Goal: Task Accomplishment & Management: Manage account settings

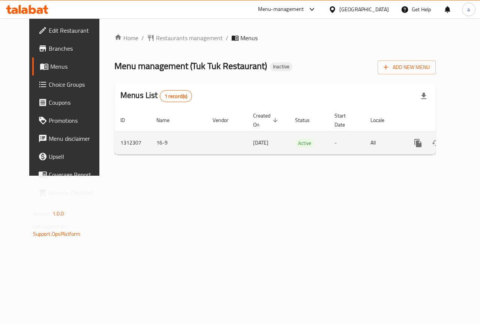
click at [468, 144] on icon "enhanced table" at bounding box center [472, 142] width 9 height 9
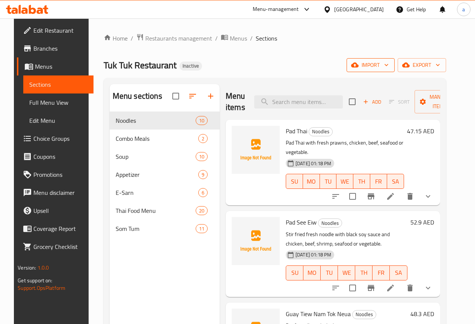
click at [390, 68] on icon "button" at bounding box center [386, 65] width 8 height 8
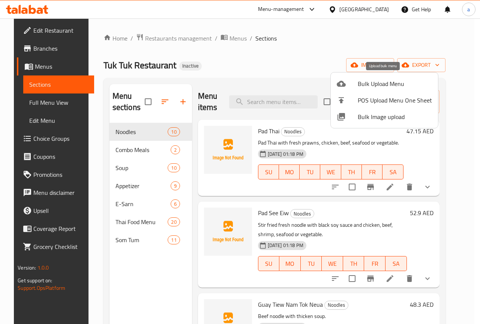
click at [393, 86] on span "Bulk Upload Menu" at bounding box center [395, 83] width 74 height 9
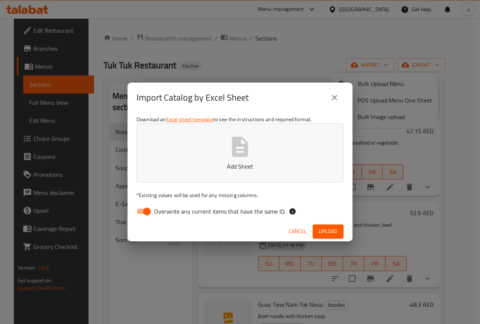
click at [139, 214] on input "Overwrite any current items that have the same ID." at bounding box center [147, 211] width 43 height 14
checkbox input "false"
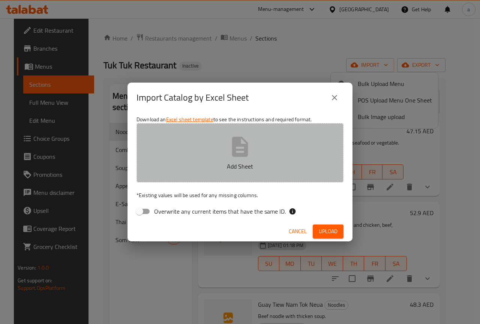
click at [251, 152] on icon "button" at bounding box center [240, 147] width 24 height 24
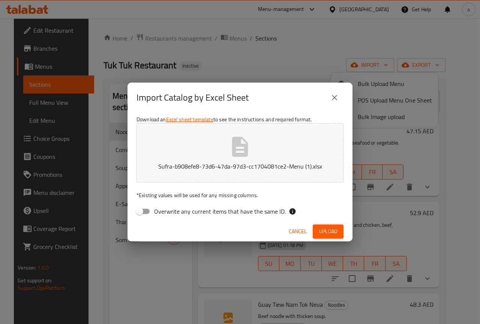
click at [319, 227] on span "Upload" at bounding box center [328, 231] width 19 height 9
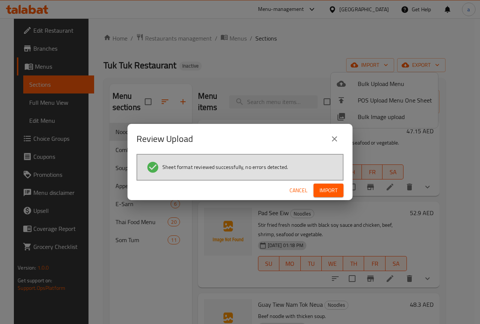
click at [325, 191] on span "Import" at bounding box center [329, 190] width 18 height 9
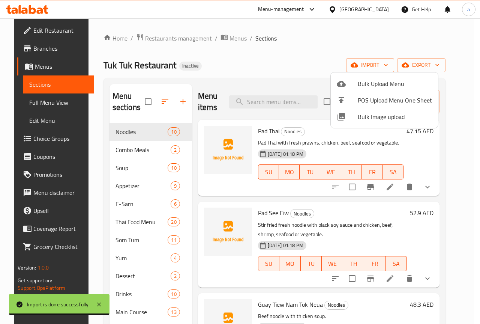
click at [36, 100] on div at bounding box center [240, 162] width 480 height 324
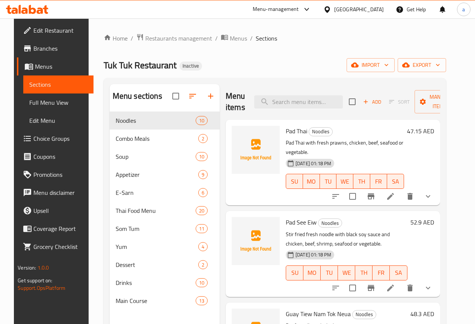
click at [36, 100] on span "Full Menu View" at bounding box center [58, 102] width 58 height 9
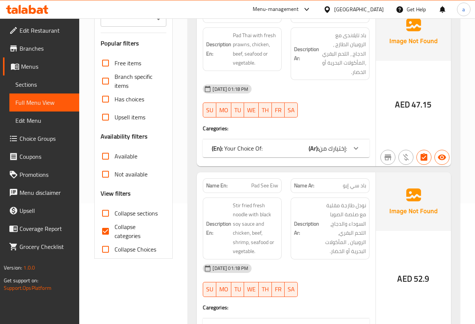
scroll to position [225, 0]
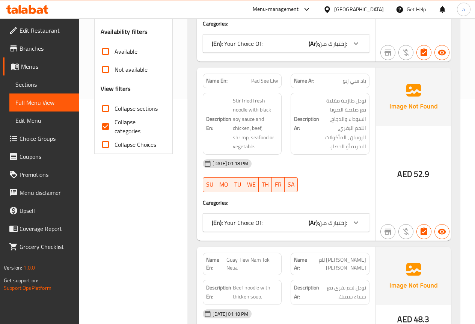
click at [131, 131] on span "Collapse categories" at bounding box center [137, 126] width 46 height 18
click at [114, 131] on input "Collapse categories" at bounding box center [105, 126] width 18 height 18
checkbox input "false"
click at [129, 108] on span "Collapse sections" at bounding box center [135, 108] width 43 height 9
click at [114, 108] on input "Collapse sections" at bounding box center [105, 108] width 18 height 18
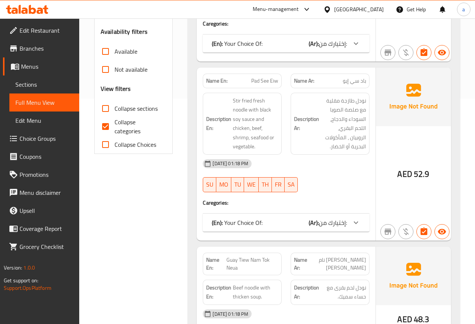
checkbox input "true"
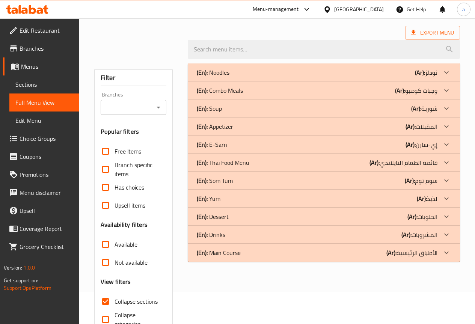
scroll to position [70, 0]
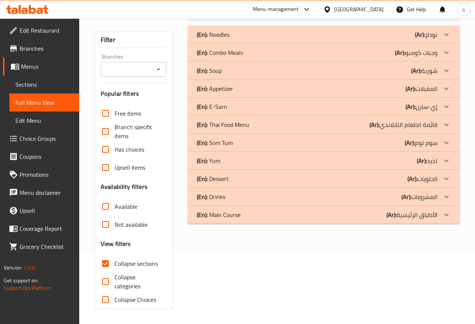
click at [244, 212] on div "(En): Main Course (Ar): الأطباق الرئيسية" at bounding box center [317, 214] width 241 height 9
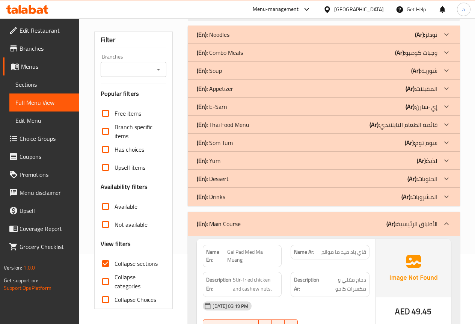
click at [239, 198] on div "(En): Drinks (Ar): المشروبات" at bounding box center [317, 196] width 241 height 9
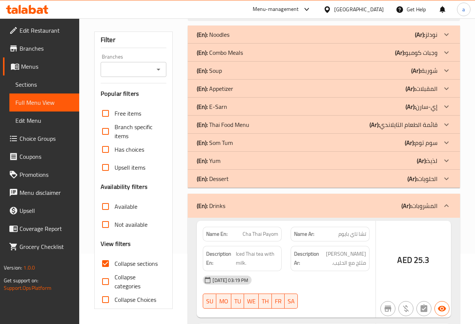
click at [244, 175] on div "(En): Dessert (Ar): الحلويات" at bounding box center [317, 178] width 241 height 9
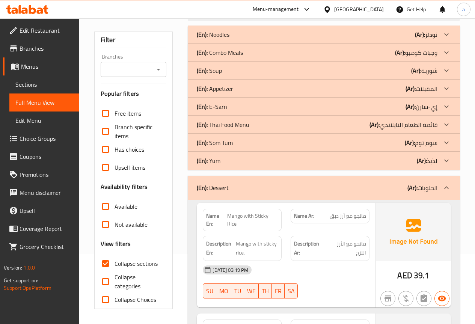
click at [244, 161] on div "(En): Yum (Ar): لذيذ" at bounding box center [317, 160] width 241 height 9
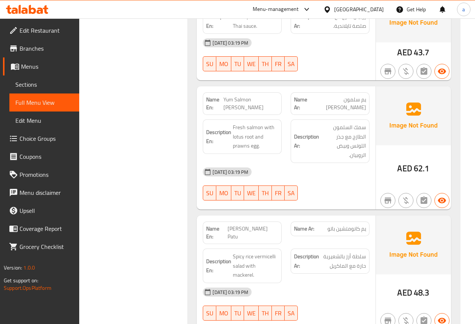
scroll to position [408, 0]
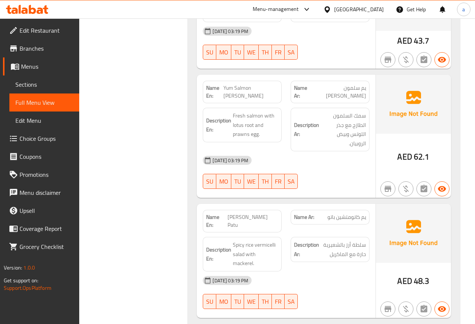
click at [235, 84] on span "Yum Salmon [PERSON_NAME]" at bounding box center [250, 92] width 55 height 16
copy span "Yum Salmon [PERSON_NAME]"
click at [188, 120] on div "Name En: Yum Woon Sen Talay Name Ar: يم وون سين تالاي Description En: Spicy gla…" at bounding box center [324, 91] width 272 height 484
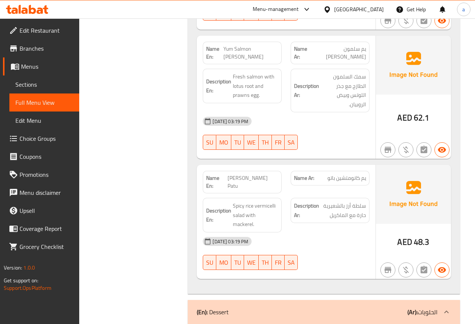
scroll to position [483, 0]
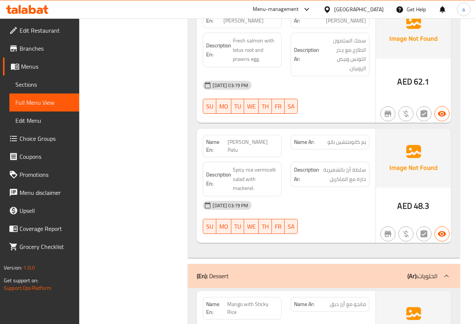
click at [354, 196] on div "[DATE] 03:19 PM" at bounding box center [286, 205] width 176 height 18
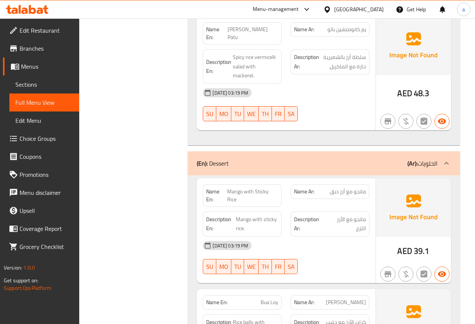
scroll to position [633, 0]
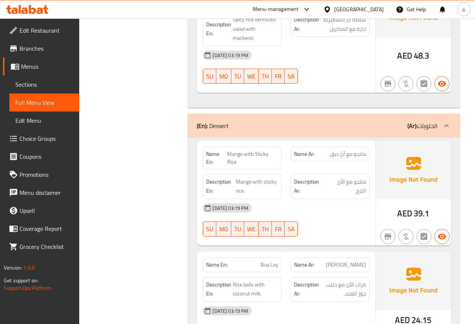
click at [238, 150] on span "Mango with Sticky Rice" at bounding box center [252, 158] width 51 height 16
copy span "Mango with Sticky Rice"
click at [192, 167] on div "Name En: Mango with Sticky Rice Name Ar: مانجو مع أرز دبق Description En: Mango…" at bounding box center [324, 251] width 272 height 226
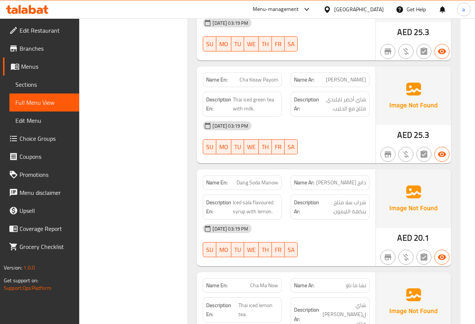
scroll to position [1083, 0]
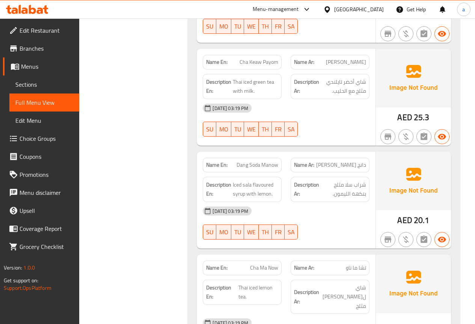
click at [260, 161] on span "Dang Soda Manow" at bounding box center [257, 165] width 42 height 8
copy span "Dang Soda Manow"
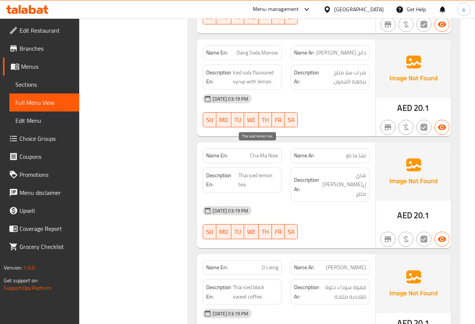
scroll to position [1196, 0]
click at [260, 170] on span "Thai iced lemon tea." at bounding box center [258, 179] width 40 height 18
copy span "Thai iced lemon tea."
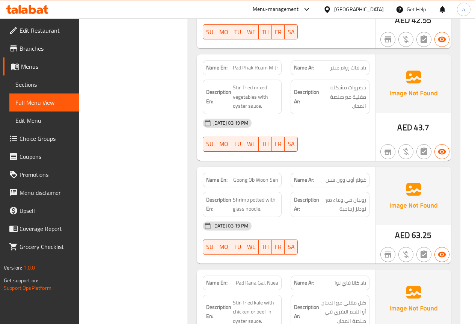
scroll to position [2472, 0]
click at [313, 217] on div "16-09-2025 03:19 PM SU MO TU WE TH FR SA" at bounding box center [286, 238] width 176 height 42
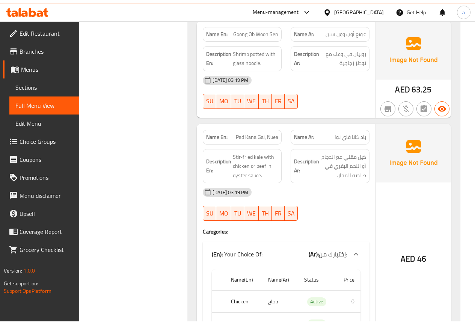
scroll to position [2607, 0]
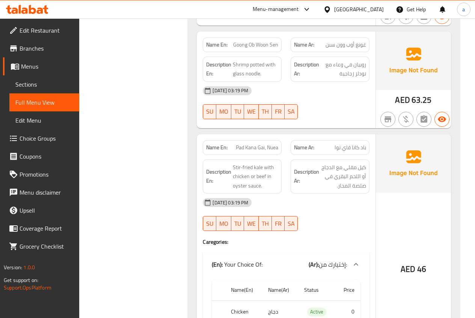
click at [251, 144] on span "Pad Kana Gai, Nuea" at bounding box center [257, 148] width 42 height 8
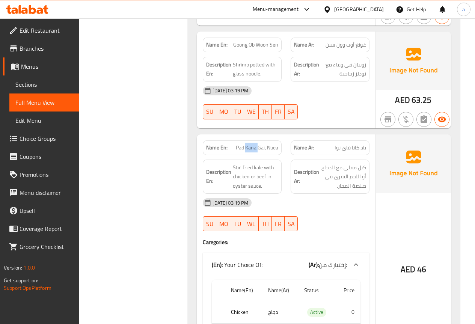
click at [251, 144] on span "Pad Kana Gai, Nuea" at bounding box center [257, 148] width 42 height 8
copy span "Pad Kana Gai, Nuea"
click at [325, 194] on div "[DATE] 03:19 PM" at bounding box center [286, 203] width 176 height 18
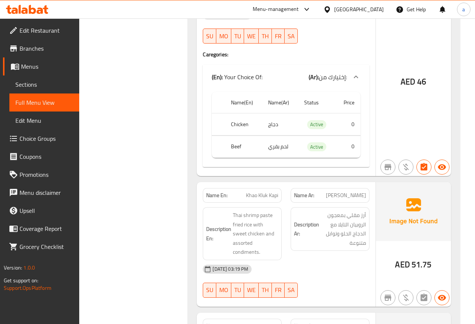
scroll to position [2832, 0]
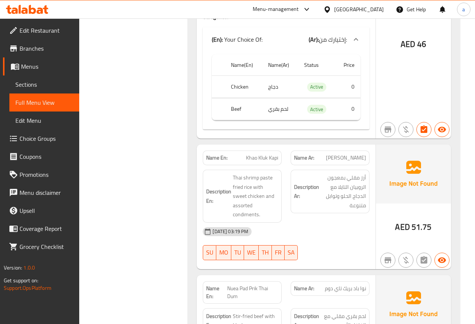
click at [265, 154] on span "Khao Kluk Kapi" at bounding box center [262, 158] width 32 height 8
copy span "Khao Kluk Kapi"
click at [192, 133] on div "Name En: Gai Pad Med Ma Muang Name Ar: قاي باد ميد ما موانج Description En: Sti…" at bounding box center [324, 43] width 272 height 1577
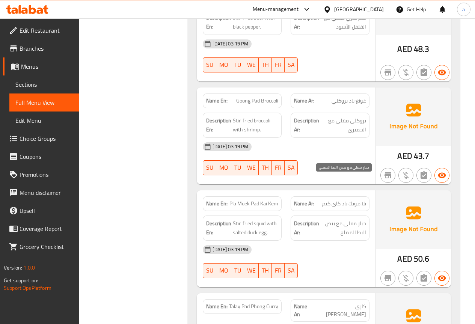
scroll to position [3169, 0]
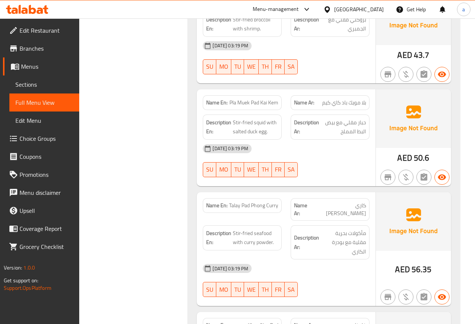
scroll to position [3245, 0]
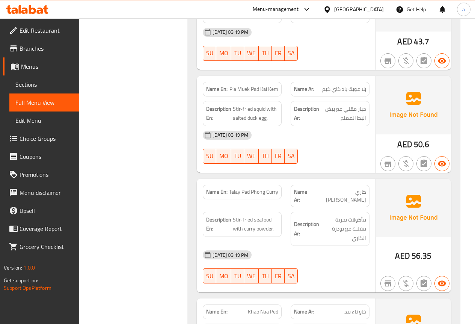
click at [253, 188] on span "Talay Pad Phong Curry" at bounding box center [253, 192] width 49 height 8
copy span "Talay Pad Phong Curry"
click at [199, 207] on div "Description En: Stir-fried seafood with curry powder." at bounding box center [242, 229] width 88 height 44
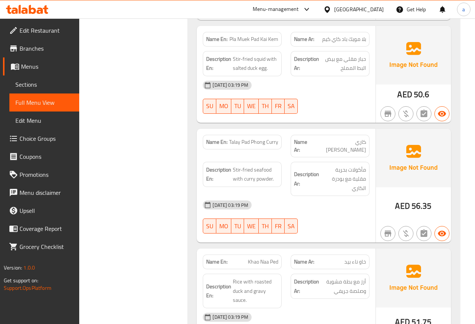
scroll to position [3305, 0]
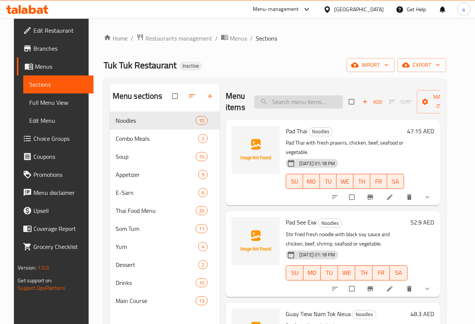
click at [292, 107] on input "search" at bounding box center [298, 101] width 89 height 13
paste input "Yum Salmon [PERSON_NAME]"
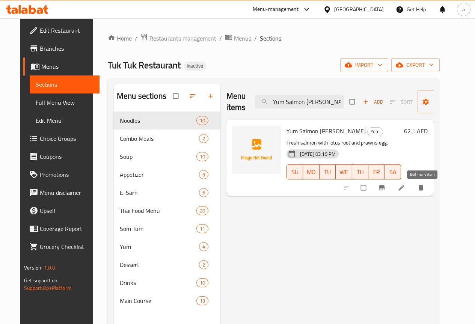
type input "Yum Salmon [PERSON_NAME]"
click at [405, 187] on icon at bounding box center [401, 188] width 8 height 8
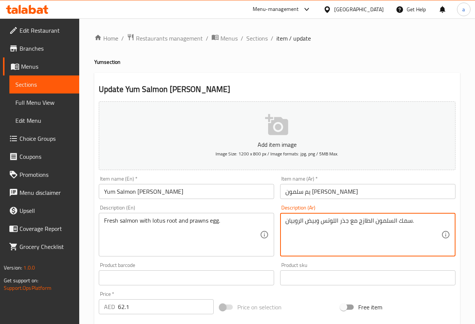
click at [402, 219] on textarea "سمك السلمون الطازج مع جذر اللوتس وبيض الروبيان." at bounding box center [363, 235] width 156 height 36
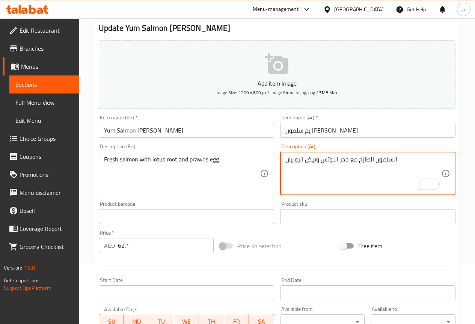
scroll to position [188, 0]
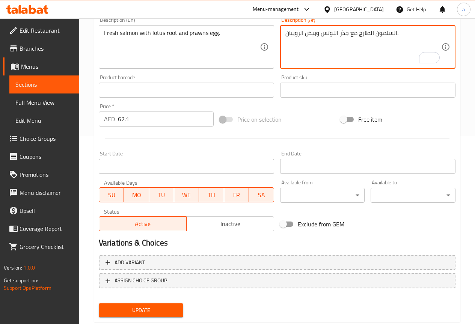
type textarea "السلمون الطازج مع جذر اللوتس وبيض الروبيان."
click at [153, 306] on span "Update" at bounding box center [141, 309] width 73 height 9
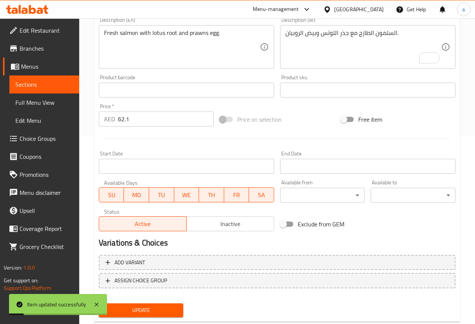
click at [57, 83] on span "Sections" at bounding box center [44, 84] width 58 height 9
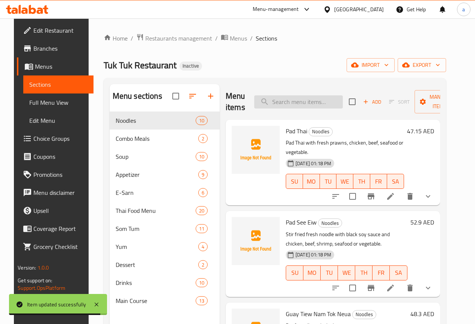
click at [287, 103] on input "search" at bounding box center [298, 101] width 89 height 13
paste input "Mango with Sticky Rice"
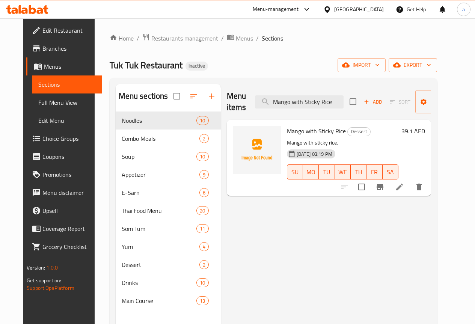
type input "Mango with Sticky Rice"
click at [404, 184] on icon at bounding box center [399, 186] width 9 height 9
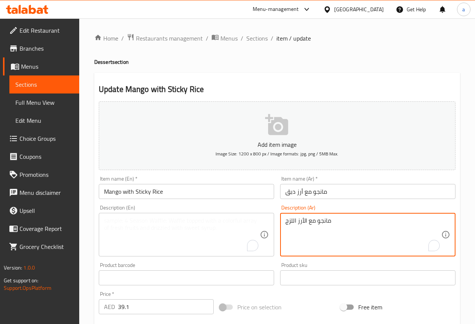
drag, startPoint x: 280, startPoint y: 218, endPoint x: 238, endPoint y: 218, distance: 41.7
click at [248, 202] on div "Description (En) Description (En)" at bounding box center [186, 230] width 181 height 57
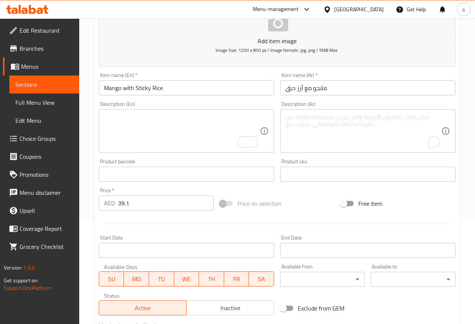
scroll to position [206, 0]
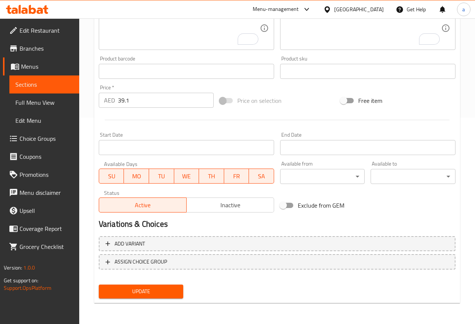
click at [148, 290] on span "Update" at bounding box center [141, 291] width 73 height 9
click at [155, 287] on span "Update" at bounding box center [141, 291] width 73 height 9
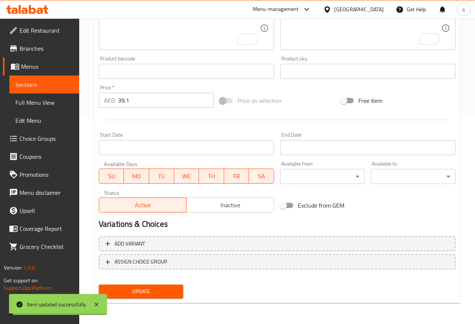
click at [65, 86] on span "Sections" at bounding box center [44, 84] width 58 height 9
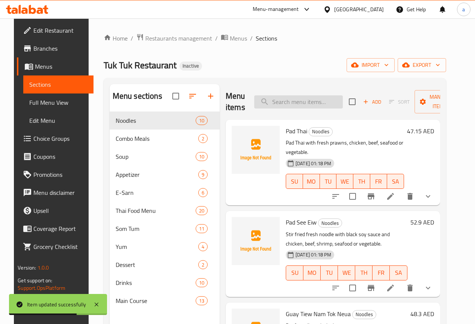
click at [286, 100] on input "search" at bounding box center [298, 101] width 89 height 13
paste input "Dang Soda Manow"
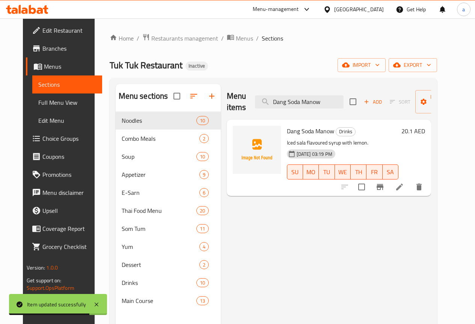
type input "Dang Soda Manow"
click at [404, 191] on icon at bounding box center [399, 186] width 9 height 9
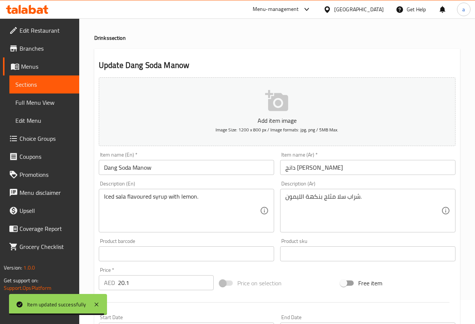
scroll to position [38, 0]
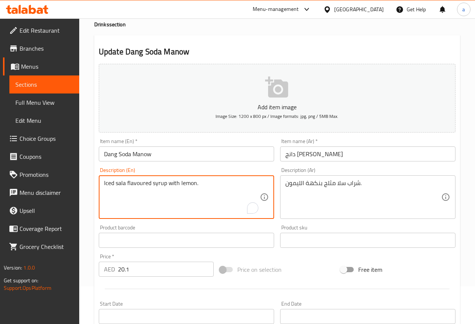
click at [197, 183] on textarea "Iced sala flavoured syrup with lemon." at bounding box center [182, 197] width 156 height 36
paste textarea "مثلج بنكهة السالا مع"
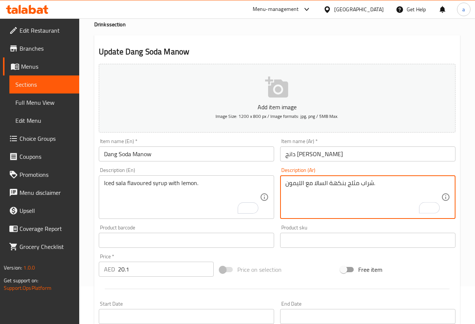
click at [317, 183] on textarea "شراب مثلج بنكهة السالا مع الليمون." at bounding box center [363, 197] width 156 height 36
click at [337, 197] on textarea "شراب مثلج بنكهة السلا مع الليمون." at bounding box center [363, 197] width 156 height 36
click at [329, 183] on textarea "شراب مثلج بنكهة السلا مع الليمون." at bounding box center [363, 197] width 156 height 36
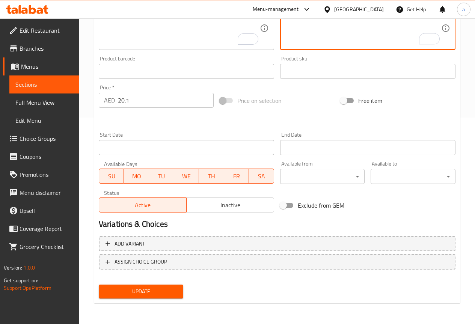
type textarea "شراب مثلج بنكهة السلا مع الليمون."
click at [159, 291] on span "Update" at bounding box center [141, 291] width 73 height 9
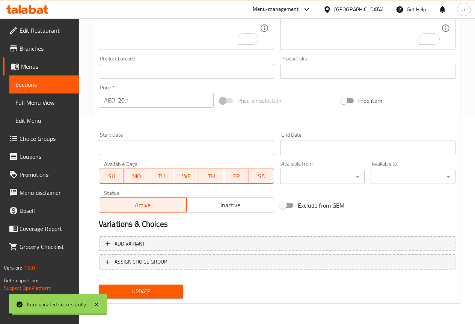
click at [45, 80] on span "Sections" at bounding box center [44, 84] width 58 height 9
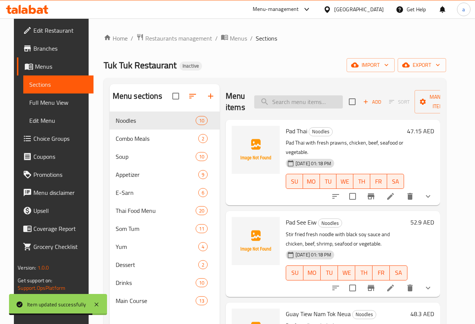
click at [277, 104] on input "search" at bounding box center [298, 101] width 89 height 13
paste input "Pad Kana Gai, Nuea"
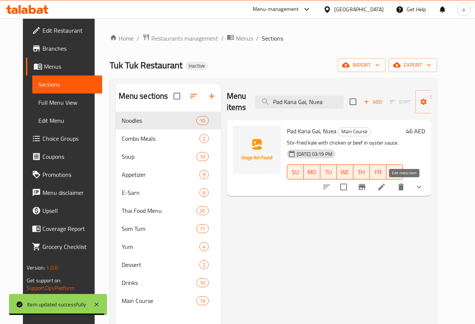
type input "Pad Kana Gai, Nuea"
click at [386, 186] on icon at bounding box center [381, 186] width 9 height 9
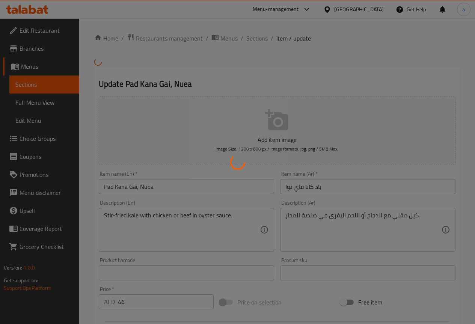
type input "إختيارك من:"
type input "1"
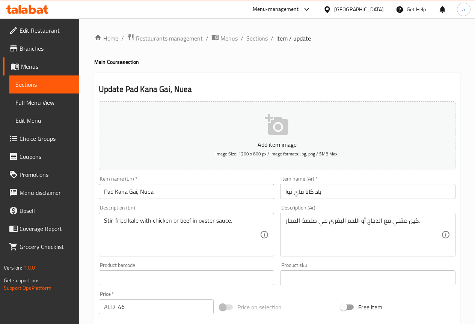
click at [294, 190] on input "باد كانا قاي نوا" at bounding box center [367, 191] width 175 height 15
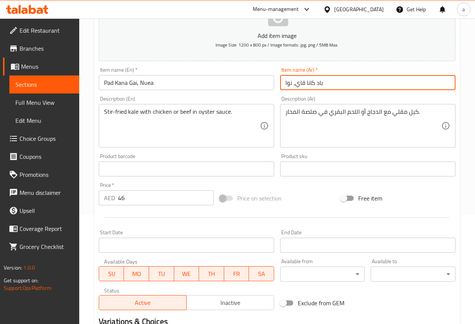
scroll to position [219, 0]
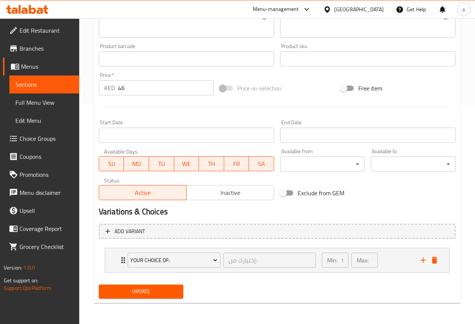
type input "باد كانا قاي، نوا"
click at [141, 296] on button "Update" at bounding box center [141, 291] width 85 height 14
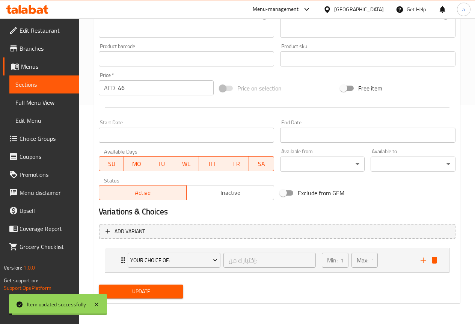
click at [49, 83] on span "Sections" at bounding box center [44, 84] width 58 height 9
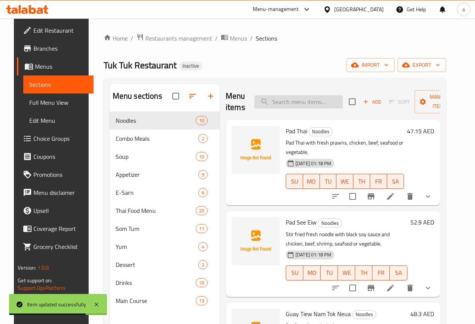
click at [287, 103] on input "search" at bounding box center [298, 101] width 89 height 13
paste input "Khao Kluk Kapi"
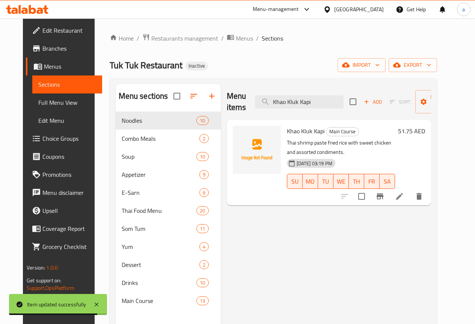
type input "Khao Kluk Kapi"
click at [404, 192] on icon at bounding box center [399, 196] width 9 height 9
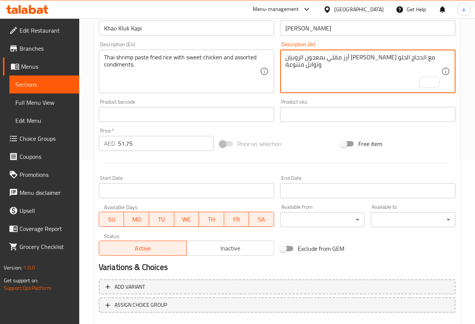
scroll to position [206, 0]
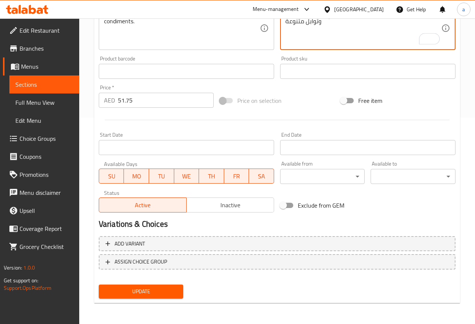
type textarea "أرز مقلي بمعجون الروبيان [PERSON_NAME] مع الدجاج الحلو وتوابل متنوعة"
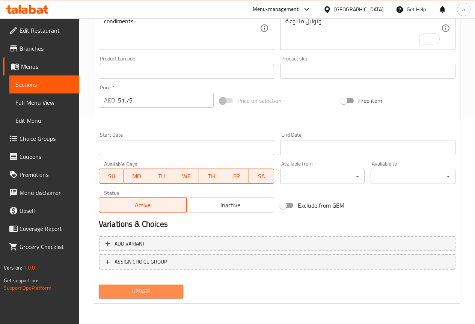
click at [162, 285] on button "Update" at bounding box center [141, 291] width 85 height 14
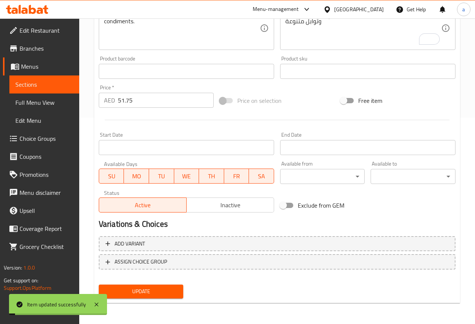
click at [46, 85] on span "Sections" at bounding box center [44, 84] width 58 height 9
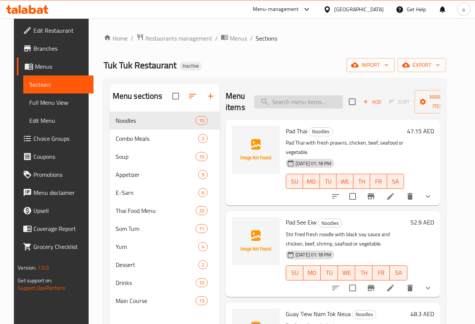
click at [304, 98] on input "search" at bounding box center [298, 101] width 89 height 13
paste input "Talay Pad Phong Curry"
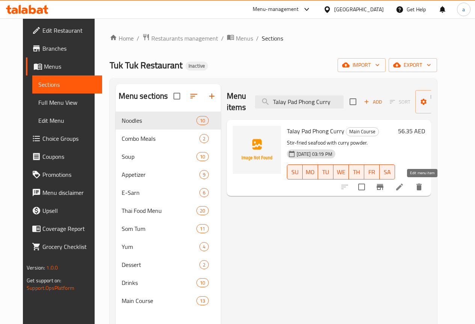
type input "Talay Pad Phong Curry"
click at [404, 190] on icon at bounding box center [399, 186] width 9 height 9
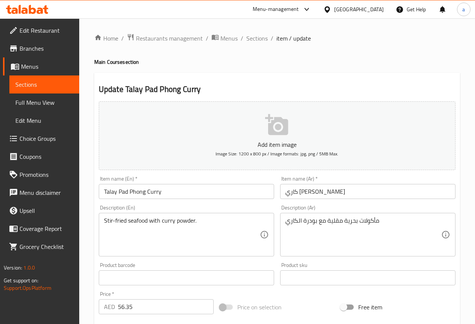
click at [293, 194] on input "كاري [PERSON_NAME]" at bounding box center [367, 191] width 175 height 15
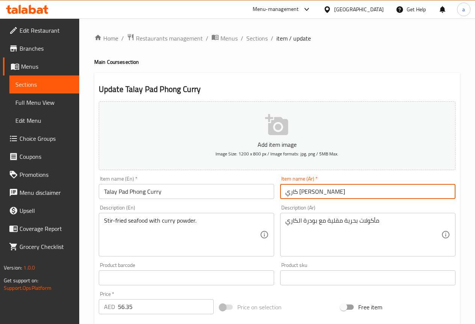
click at [293, 194] on input "كاري [PERSON_NAME]" at bounding box center [367, 191] width 175 height 15
click at [350, 195] on input "كاري باد فونغ" at bounding box center [367, 191] width 175 height 15
paste input "تالاي"
click at [286, 192] on input "كاري باد فونغ" at bounding box center [367, 191] width 175 height 15
paste input "تالاي"
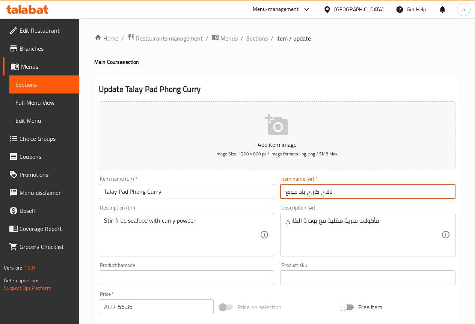
click at [302, 191] on input "تالاي كاري باد فونغ" at bounding box center [367, 191] width 175 height 15
click at [314, 193] on input "[PERSON_NAME]" at bounding box center [367, 191] width 175 height 15
paste input "باد"
click at [320, 191] on input "تالايباد [PERSON_NAME]" at bounding box center [367, 191] width 175 height 15
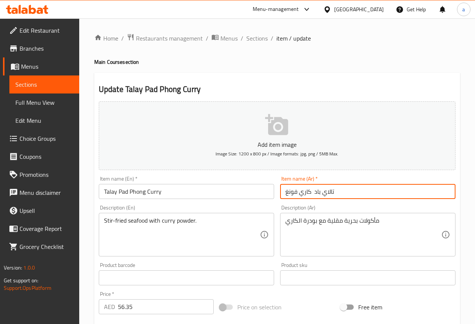
click at [312, 191] on input "تالاي باد كاري فونغ" at bounding box center [367, 191] width 175 height 15
click at [310, 193] on input "تالاي باد كاري فونغ" at bounding box center [367, 191] width 175 height 15
click at [302, 193] on input "تالاي باد كاري فونغ" at bounding box center [367, 191] width 175 height 15
click at [282, 192] on input "تالاي باد فونغ" at bounding box center [367, 191] width 175 height 15
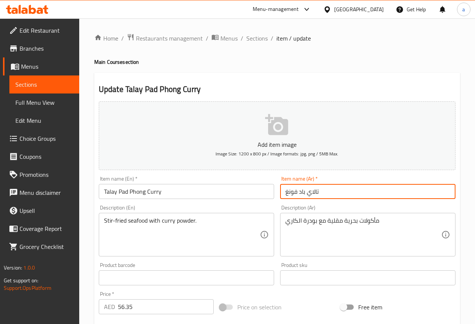
paste input "كاري"
click at [327, 195] on input "تالاي باد فونغ" at bounding box center [367, 191] width 175 height 15
paste input "كاري"
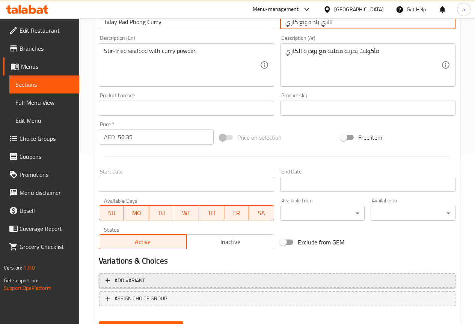
scroll to position [206, 0]
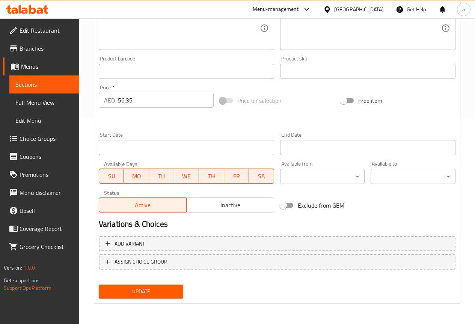
type input "تالاي باد فونغ كاري"
click at [164, 286] on button "Update" at bounding box center [141, 291] width 85 height 14
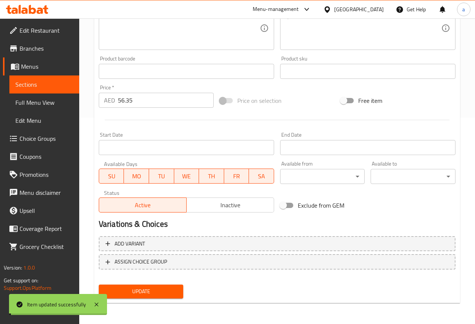
click at [41, 84] on span "Sections" at bounding box center [44, 84] width 58 height 9
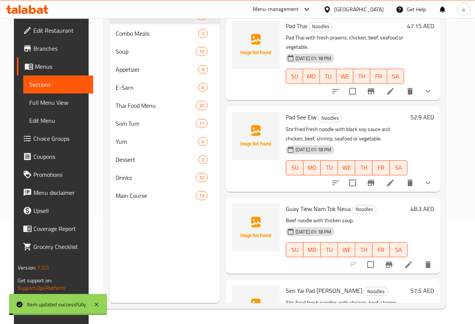
scroll to position [105, 0]
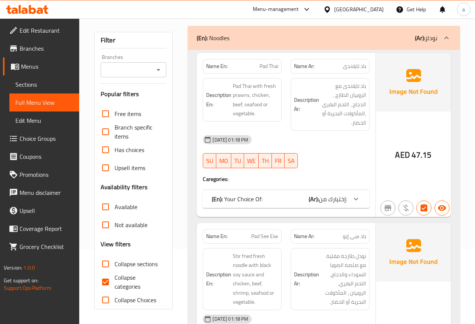
scroll to position [150, 0]
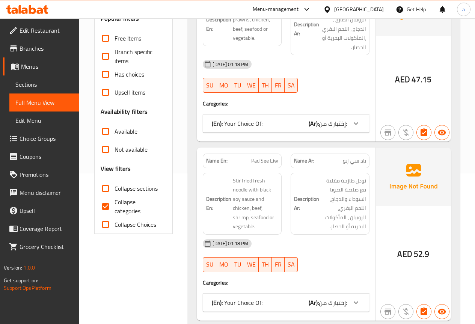
click at [119, 200] on span "Collapse categories" at bounding box center [137, 206] width 46 height 18
click at [114, 200] on input "Collapse categories" at bounding box center [105, 206] width 18 height 18
checkbox input "false"
click at [127, 190] on span "Collapse sections" at bounding box center [135, 188] width 43 height 9
click at [114, 190] on input "Collapse sections" at bounding box center [105, 188] width 18 height 18
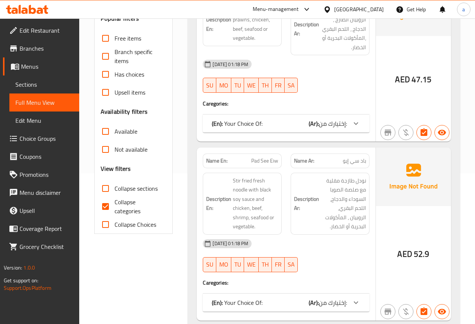
checkbox input "true"
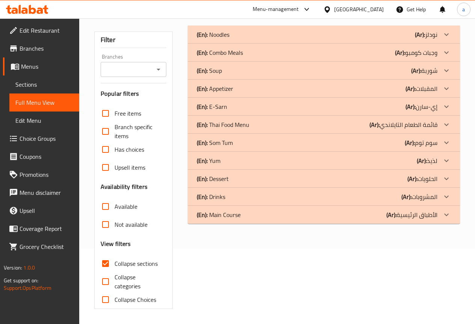
scroll to position [75, 0]
click at [245, 216] on div "(En): Main Course (Ar): الأطباق الرئيسية" at bounding box center [317, 214] width 241 height 9
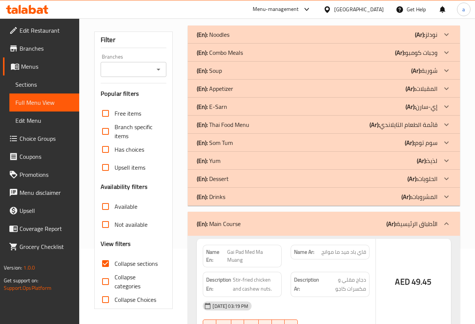
click at [249, 196] on div "(En): Drinks (Ar): المشروبات" at bounding box center [317, 196] width 241 height 9
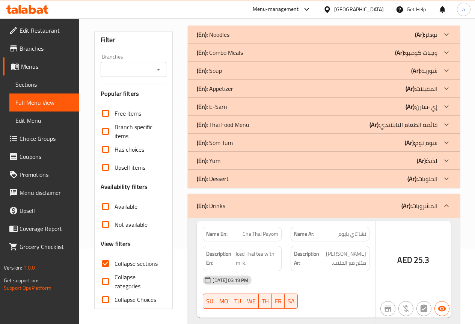
click at [254, 182] on div "(En): Dessert (Ar): الحلويات" at bounding box center [317, 178] width 241 height 9
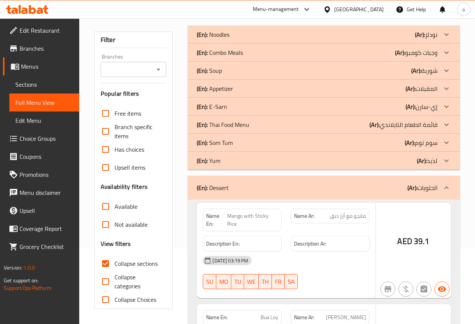
click at [253, 167] on div "(En): Yum (Ar): لذيذ" at bounding box center [324, 161] width 272 height 18
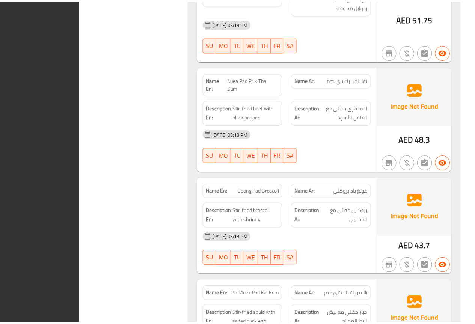
scroll to position [3229, 0]
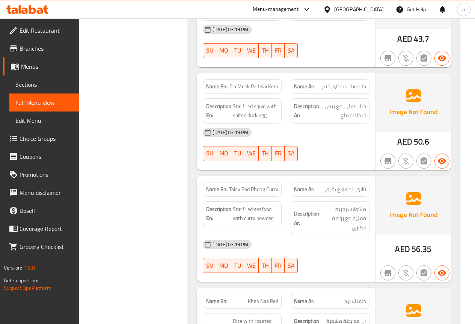
click at [39, 84] on span "Sections" at bounding box center [44, 84] width 58 height 9
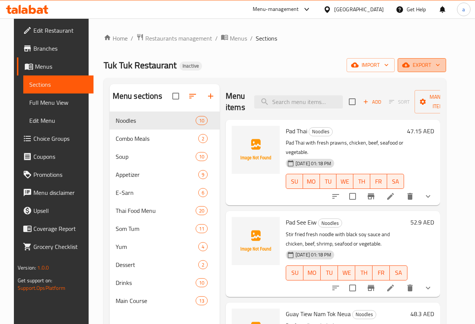
click at [440, 66] on span "export" at bounding box center [421, 64] width 36 height 9
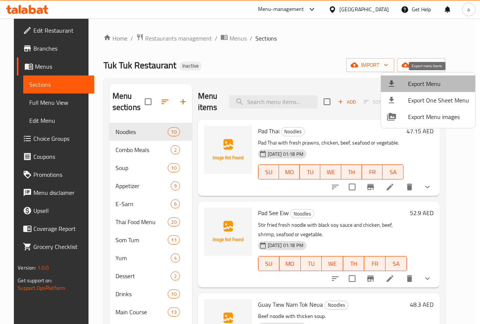
click at [436, 82] on span "Export Menu" at bounding box center [438, 83] width 61 height 9
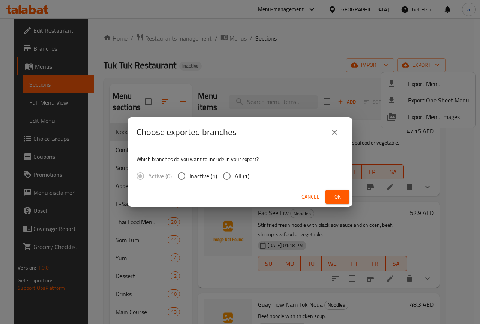
click at [236, 178] on span "All (1)" at bounding box center [242, 175] width 15 height 9
click at [235, 178] on input "All (1)" at bounding box center [227, 176] width 16 height 16
radio input "true"
click at [335, 196] on span "Ok" at bounding box center [338, 196] width 12 height 9
